Goal: Transaction & Acquisition: Purchase product/service

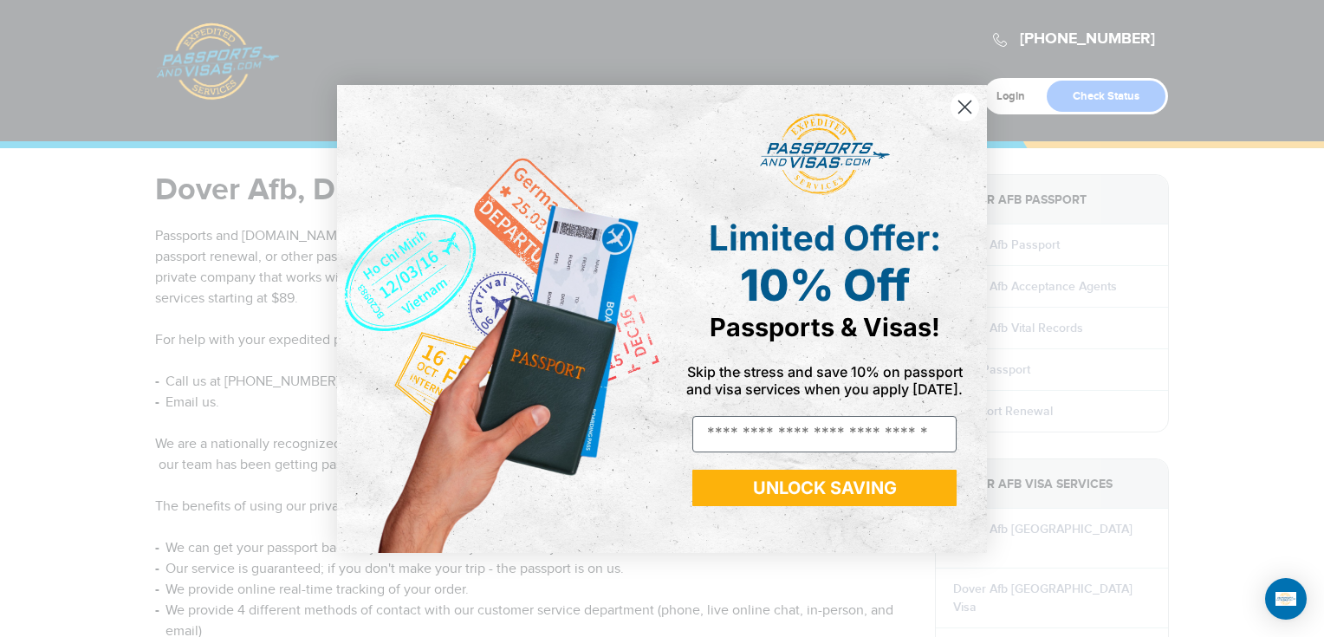
click at [956, 98] on circle "Close dialog" at bounding box center [964, 106] width 29 height 29
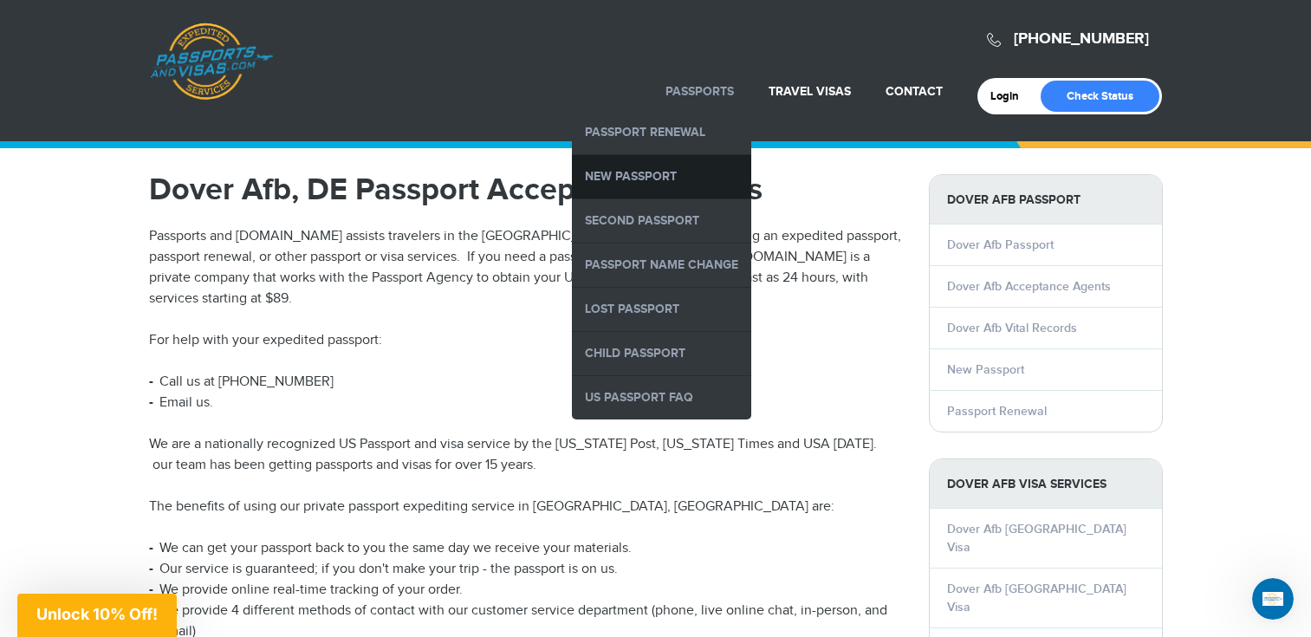
click at [679, 176] on link "New Passport" at bounding box center [661, 176] width 179 height 43
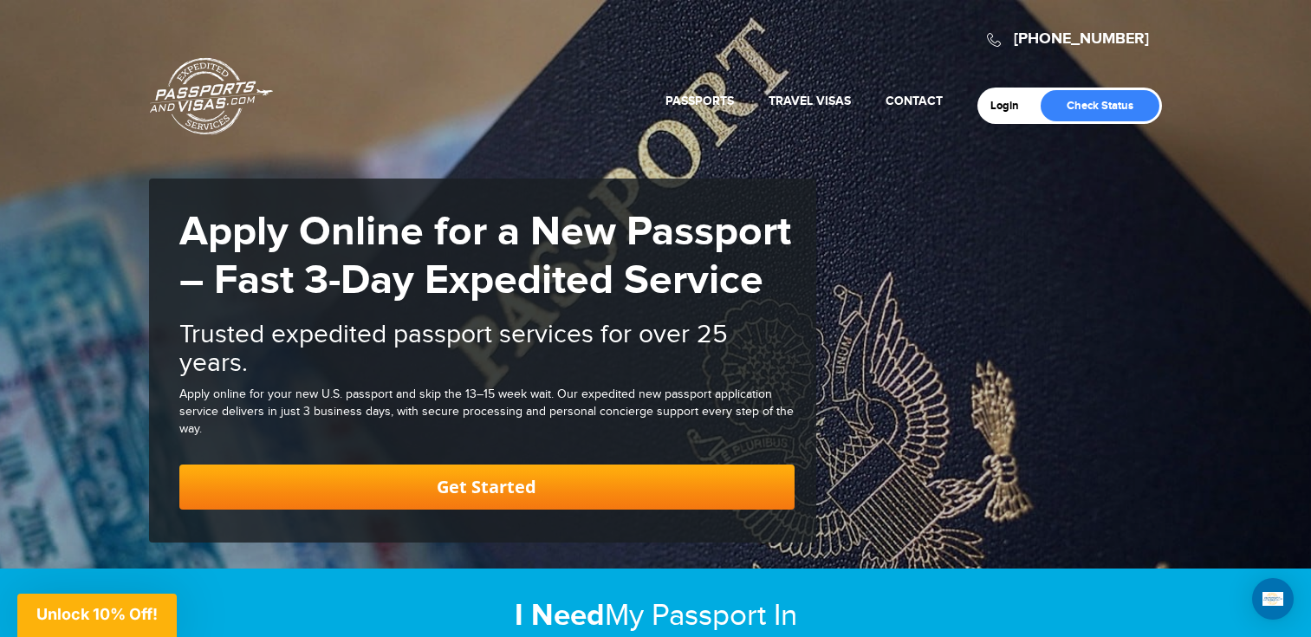
drag, startPoint x: 464, startPoint y: 234, endPoint x: 687, endPoint y: 230, distance: 222.7
click at [687, 230] on strong "Apply Online for a New Passport – Fast 3-Day Expedited Service" at bounding box center [485, 256] width 612 height 99
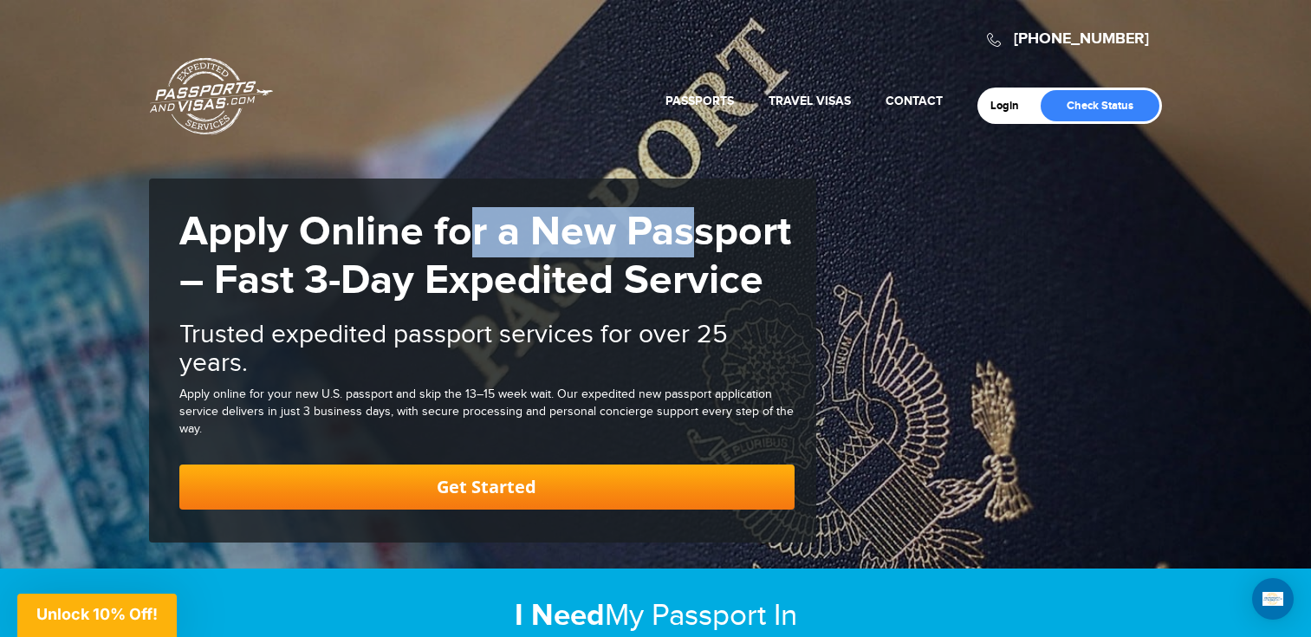
drag, startPoint x: 247, startPoint y: 277, endPoint x: 660, endPoint y: 287, distance: 413.4
click at [660, 287] on strong "Apply Online for a New Passport – Fast 3-Day Expedited Service" at bounding box center [485, 256] width 612 height 99
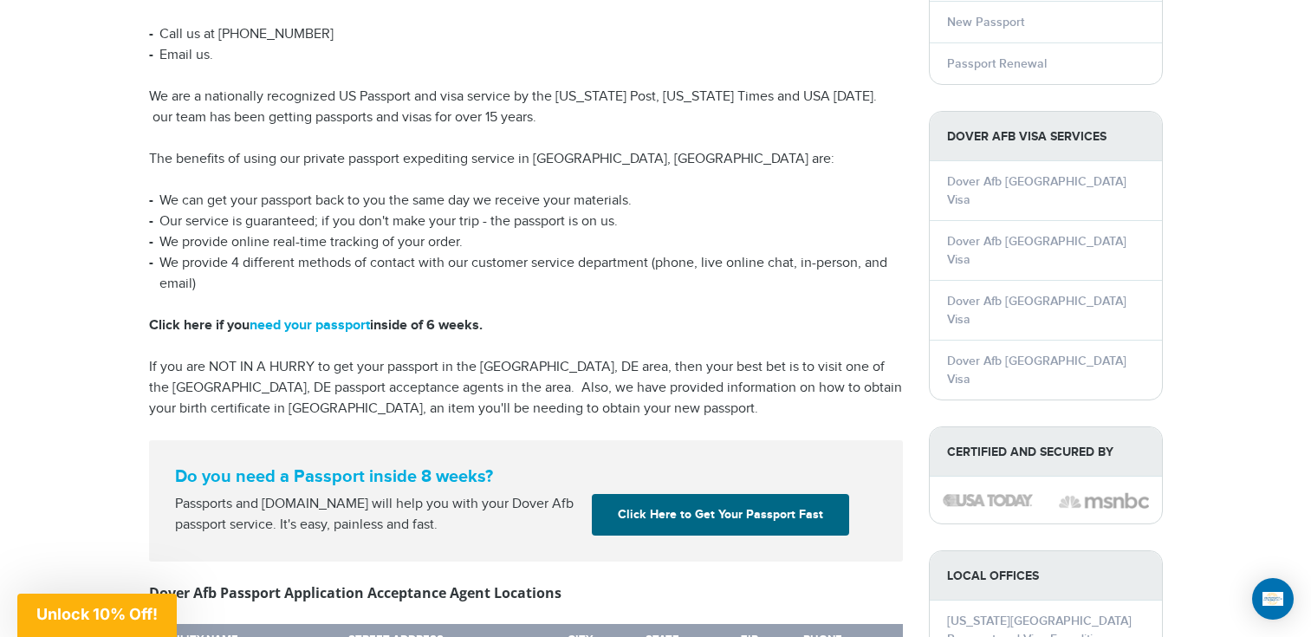
scroll to position [608, 0]
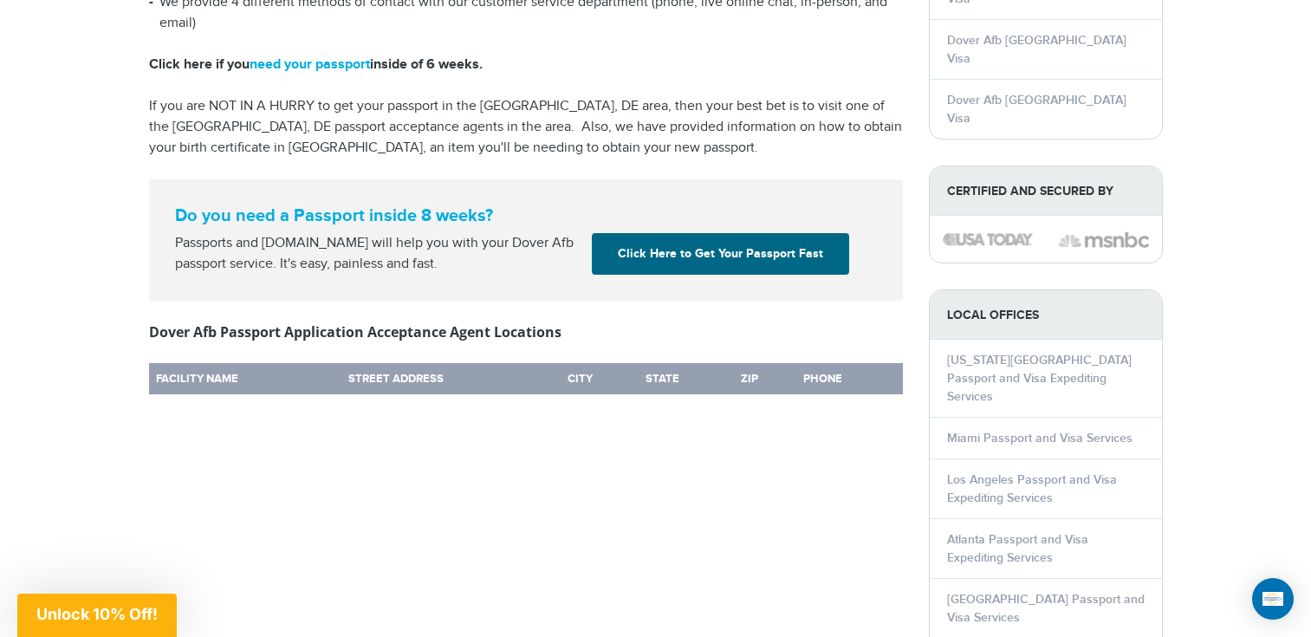
drag, startPoint x: 222, startPoint y: 314, endPoint x: 490, endPoint y: 331, distance: 269.2
click at [492, 332] on div "Dover Afb Passport Application Acceptance Agent Locations Facility Name Street …" at bounding box center [526, 361] width 754 height 81
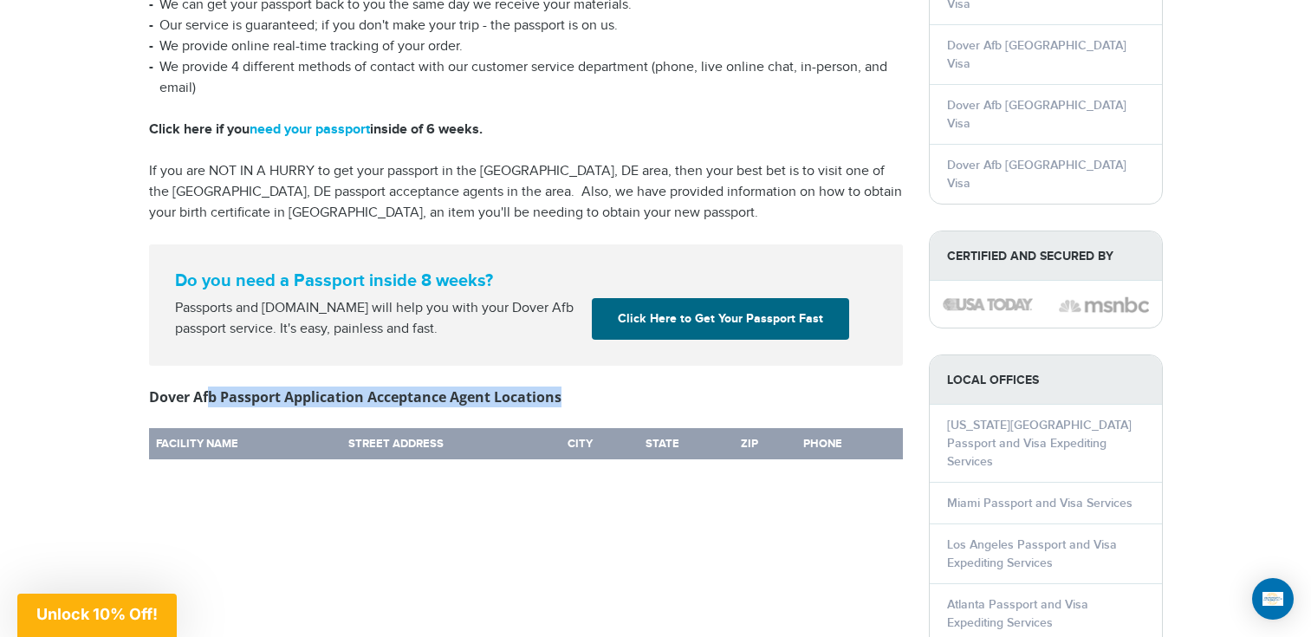
scroll to position [0, 0]
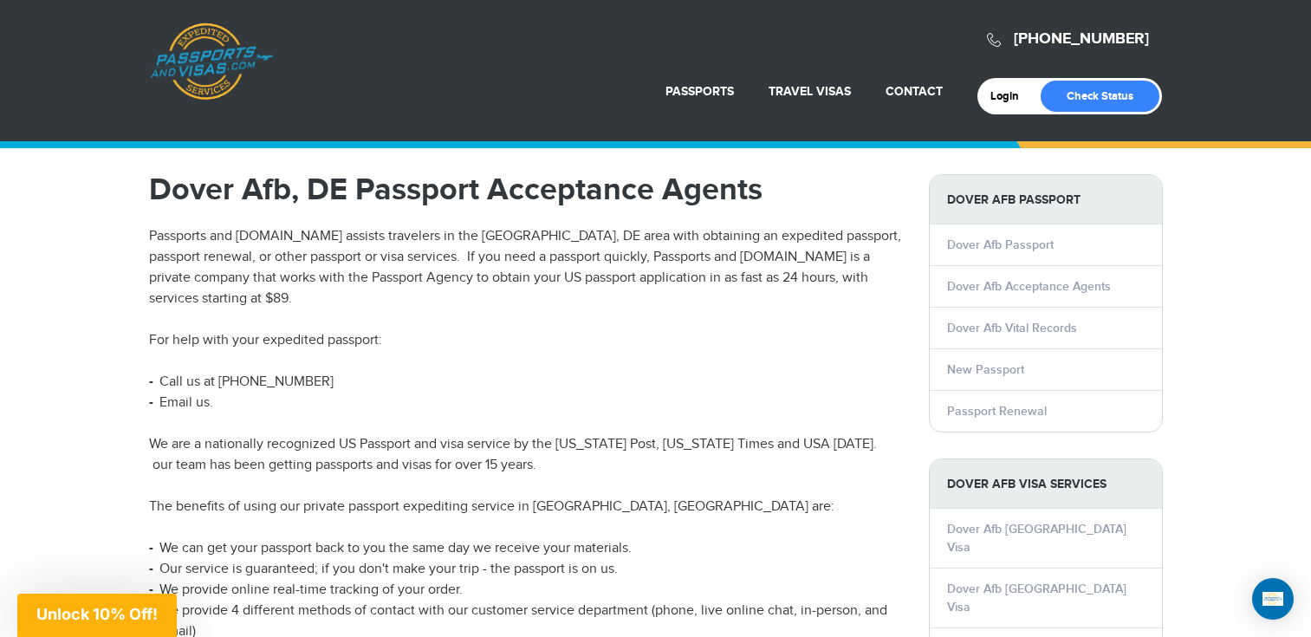
drag, startPoint x: 371, startPoint y: 192, endPoint x: 467, endPoint y: 201, distance: 96.6
click at [467, 201] on h1 "Dover Afb, DE Passport Acceptance Agents" at bounding box center [526, 189] width 754 height 31
drag, startPoint x: 467, startPoint y: 201, endPoint x: 485, endPoint y: 263, distance: 64.2
click at [485, 262] on p "Passports and [DOMAIN_NAME] assists travelers in the [GEOGRAPHIC_DATA], DE area…" at bounding box center [526, 267] width 754 height 83
